Goal: Transaction & Acquisition: Purchase product/service

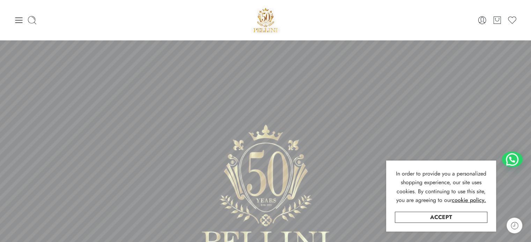
click at [308, 15] on div at bounding box center [264, 20] width 167 height 30
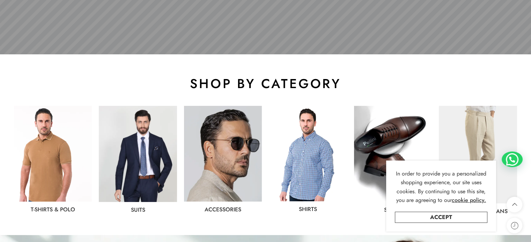
scroll to position [384, 0]
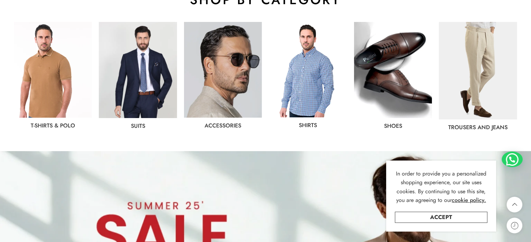
click at [152, 96] on img at bounding box center [138, 70] width 78 height 96
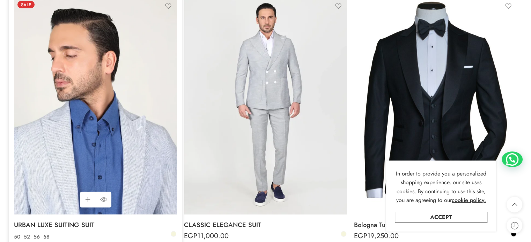
scroll to position [1744, 0]
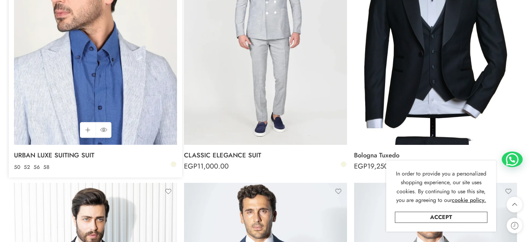
click at [50, 106] on img at bounding box center [95, 36] width 163 height 217
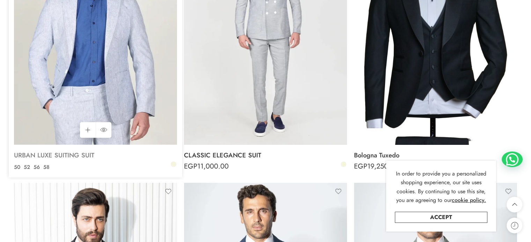
scroll to position [1775, 0]
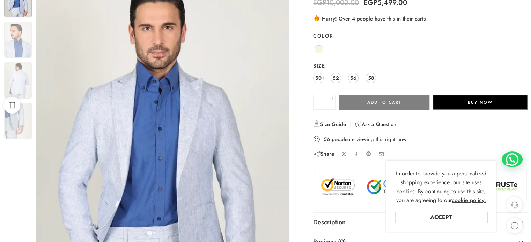
scroll to position [105, 0]
